Goal: Task Accomplishment & Management: Manage account settings

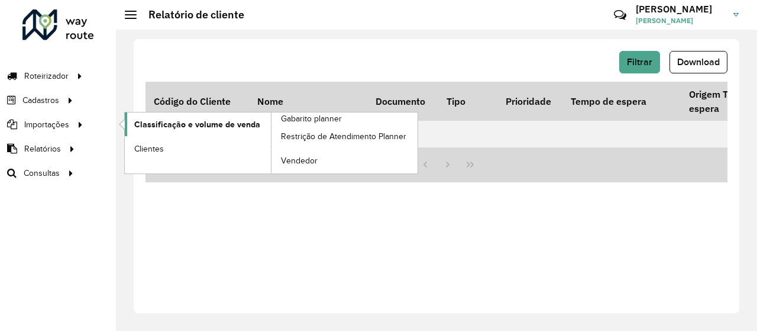
click at [154, 120] on span "Classificação e volume de venda" at bounding box center [197, 124] width 126 height 12
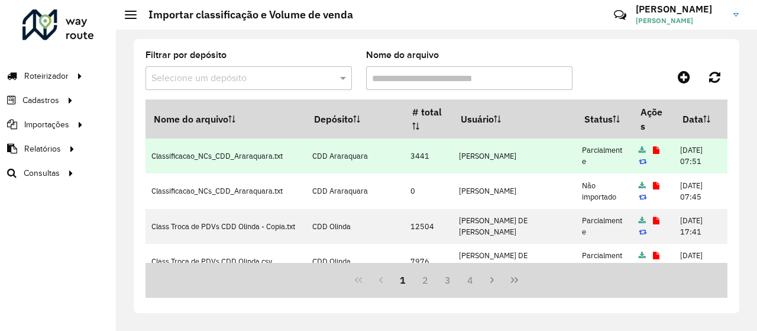
click at [640, 151] on td at bounding box center [653, 155] width 42 height 35
click at [653, 150] on icon at bounding box center [656, 151] width 7 height 8
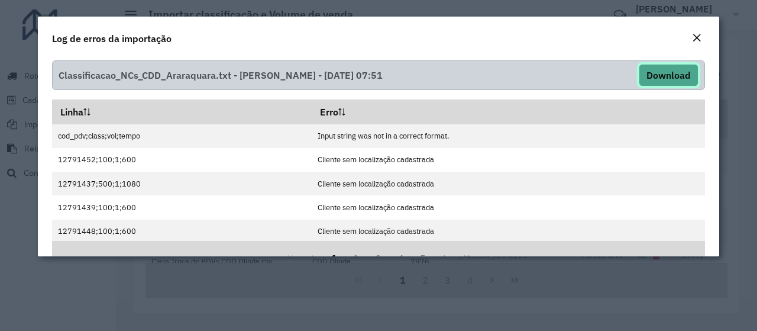
click at [658, 77] on button "Download" at bounding box center [669, 75] width 60 height 22
click at [695, 35] on em "Close" at bounding box center [696, 37] width 9 height 9
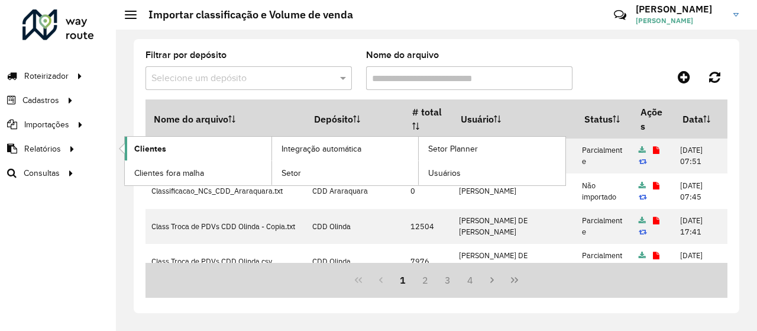
click at [143, 138] on link "Clientes" at bounding box center [198, 149] width 147 height 24
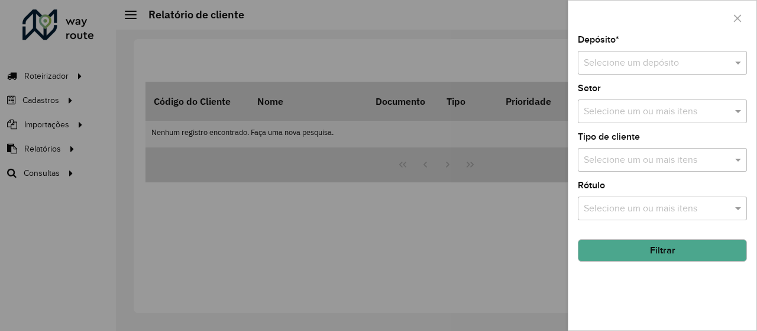
click at [604, 66] on input "text" at bounding box center [651, 63] width 134 height 14
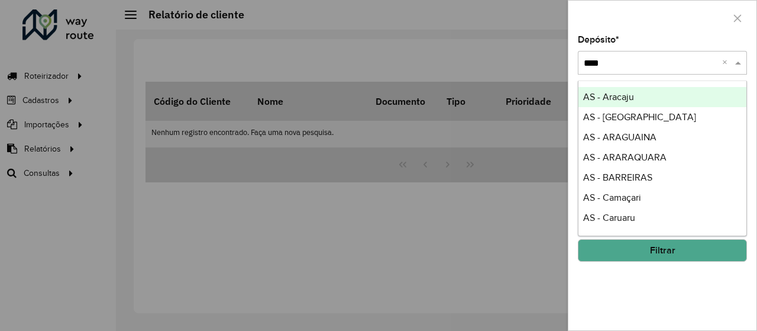
type input "*****"
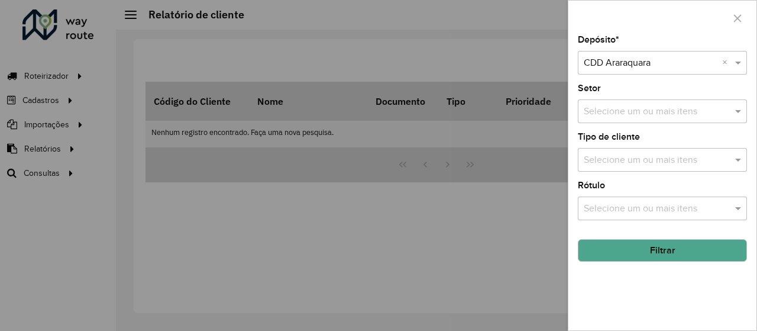
click at [655, 246] on button "Filtrar" at bounding box center [662, 250] width 169 height 22
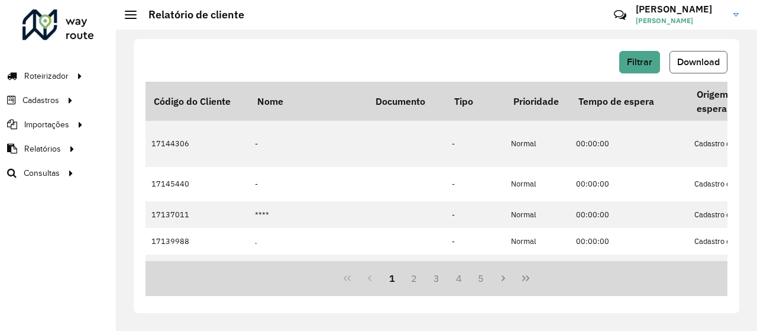
click at [684, 67] on button "Download" at bounding box center [699, 62] width 58 height 22
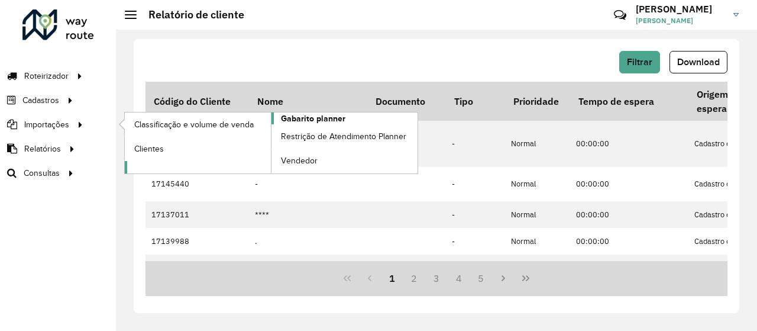
click at [322, 119] on span "Gabarito planner" at bounding box center [313, 118] width 64 height 12
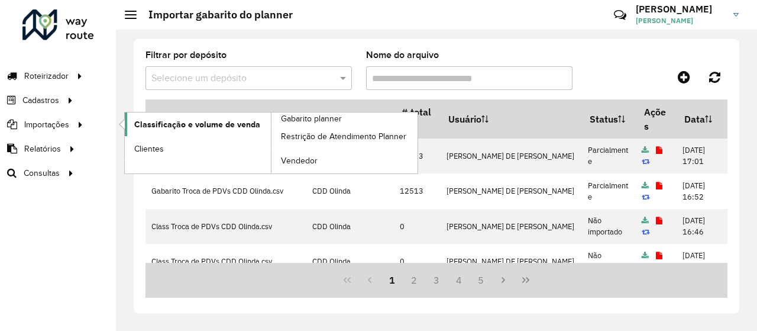
click at [166, 128] on span "Classificação e volume de venda" at bounding box center [197, 124] width 126 height 12
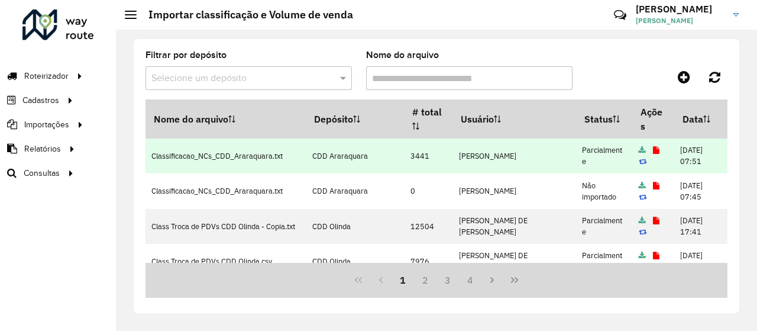
click at [653, 147] on icon at bounding box center [656, 151] width 7 height 8
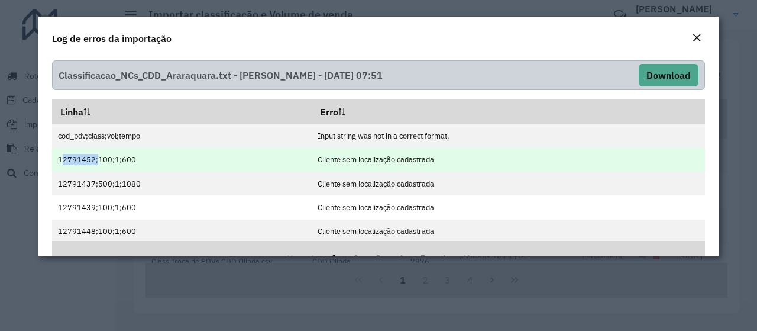
drag, startPoint x: 92, startPoint y: 160, endPoint x: 54, endPoint y: 159, distance: 37.9
click at [54, 159] on td "12791452;100;1;600" at bounding box center [182, 160] width 260 height 24
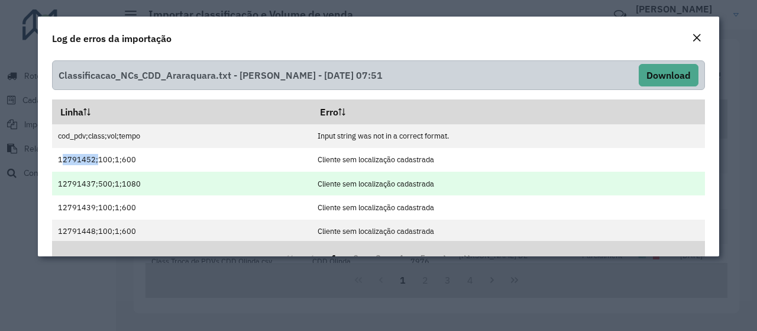
copy td "12791452"
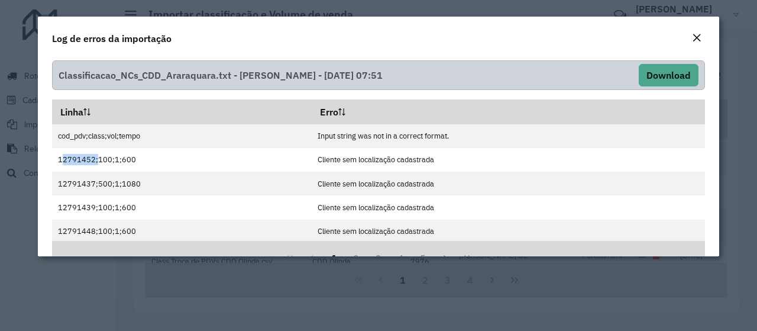
click at [697, 40] on em "Close" at bounding box center [696, 37] width 9 height 9
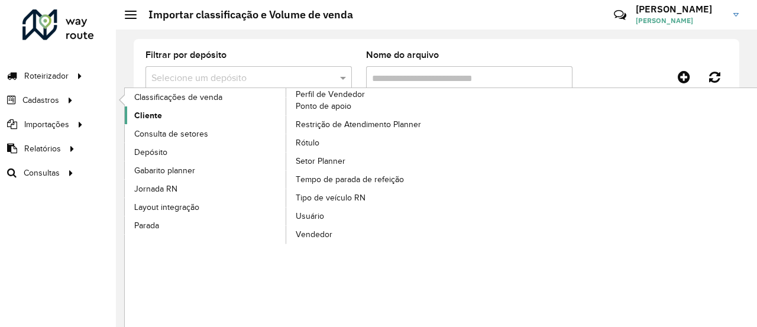
click at [158, 113] on span "Cliente" at bounding box center [148, 115] width 28 height 12
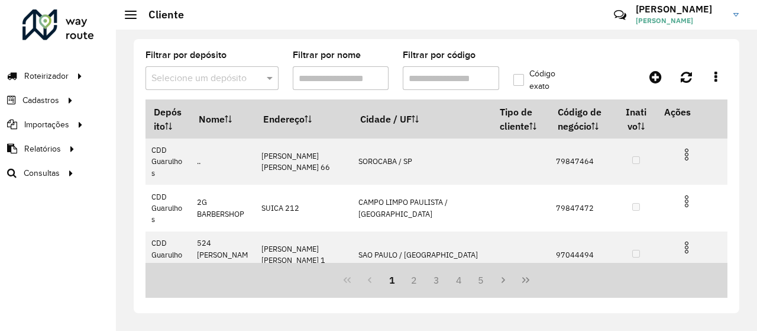
click at [440, 81] on input "Filtrar por código" at bounding box center [451, 78] width 96 height 24
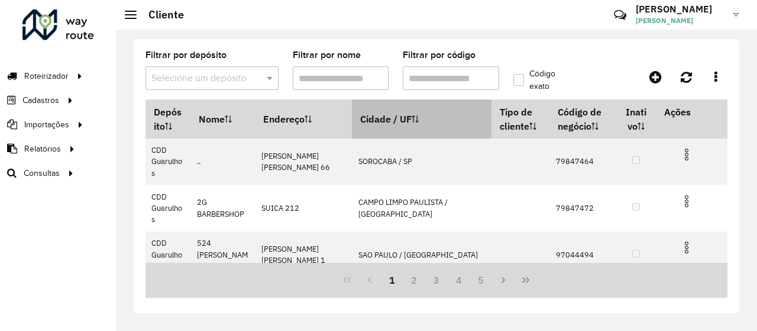
paste input "********"
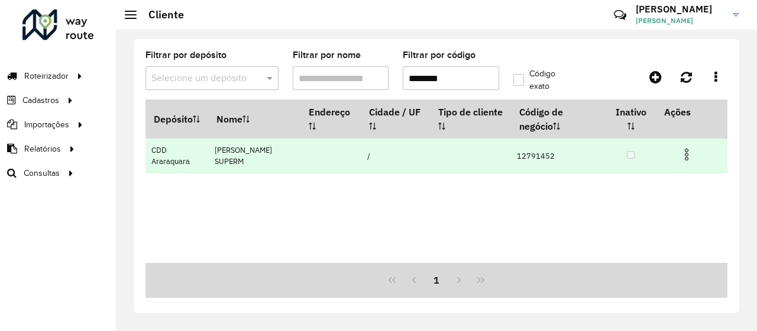
type input "********"
click at [683, 147] on img at bounding box center [687, 154] width 14 height 14
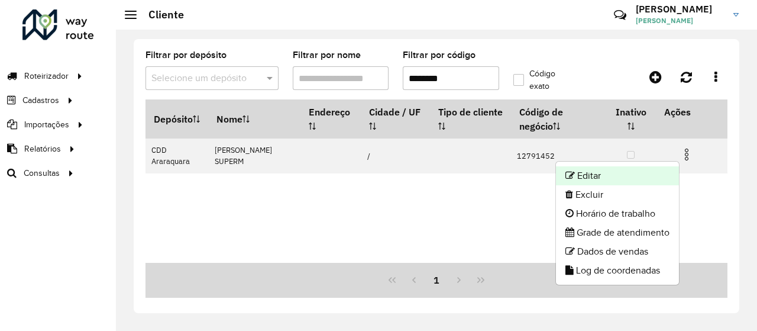
click at [634, 176] on li "Editar" at bounding box center [617, 175] width 123 height 19
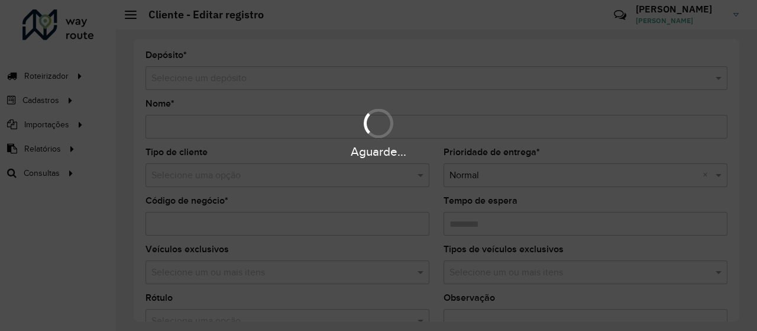
type input "**********"
type input "********"
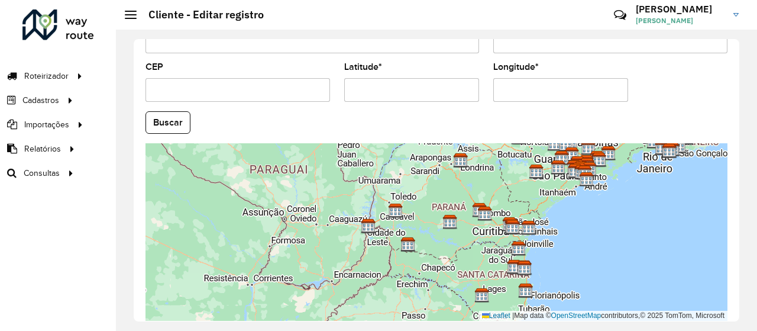
scroll to position [547, 0]
